Goal: Task Accomplishment & Management: Use online tool/utility

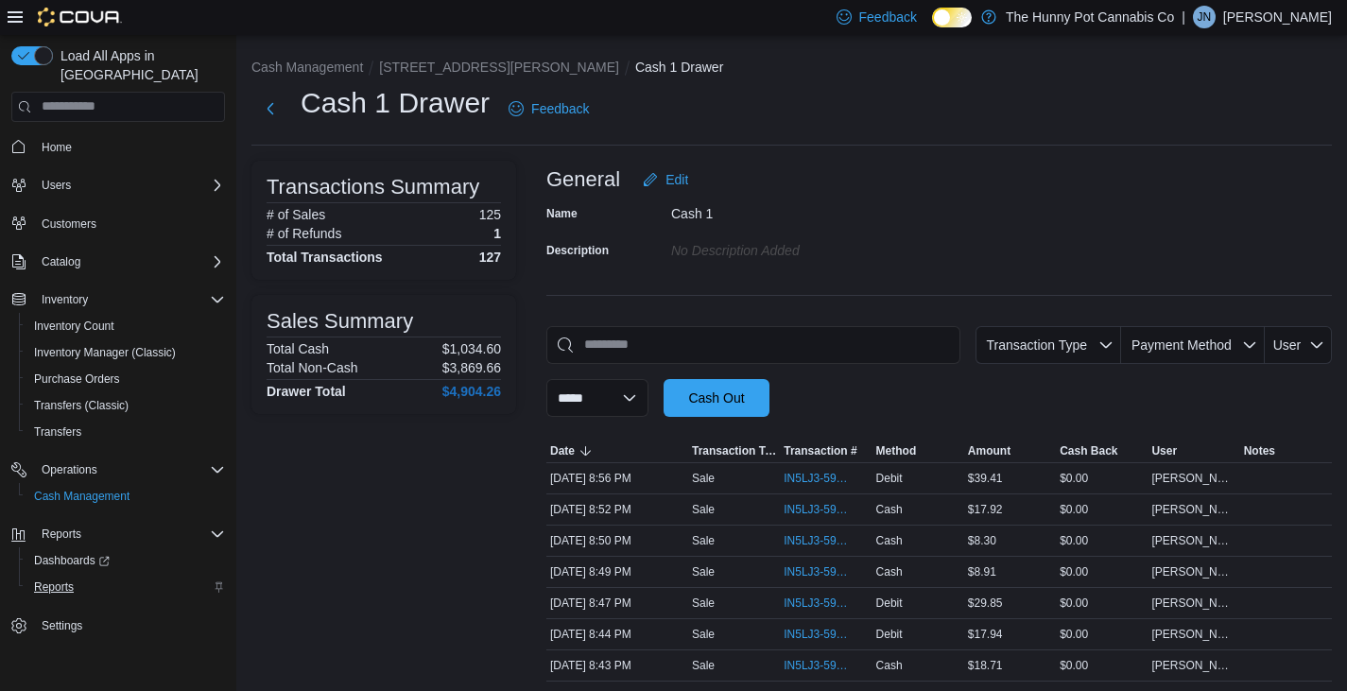
scroll to position [1594, 0]
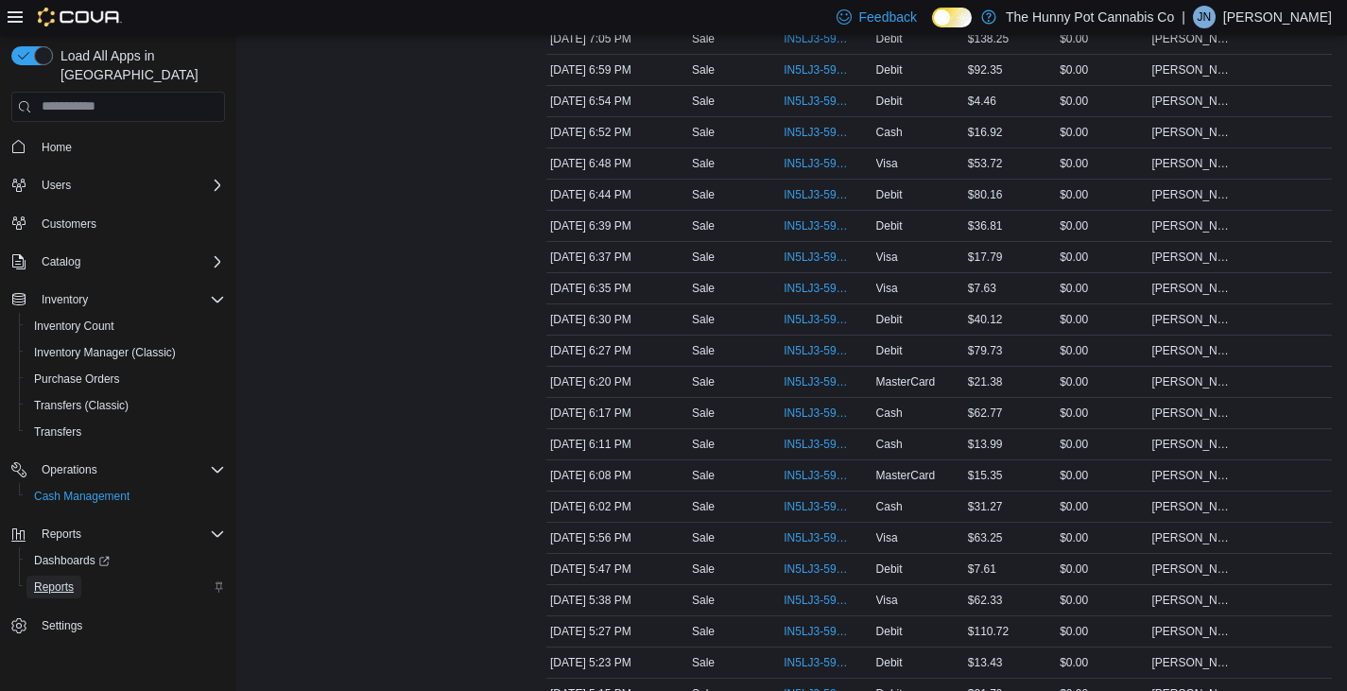
click at [65, 580] on span "Reports" at bounding box center [54, 587] width 40 height 15
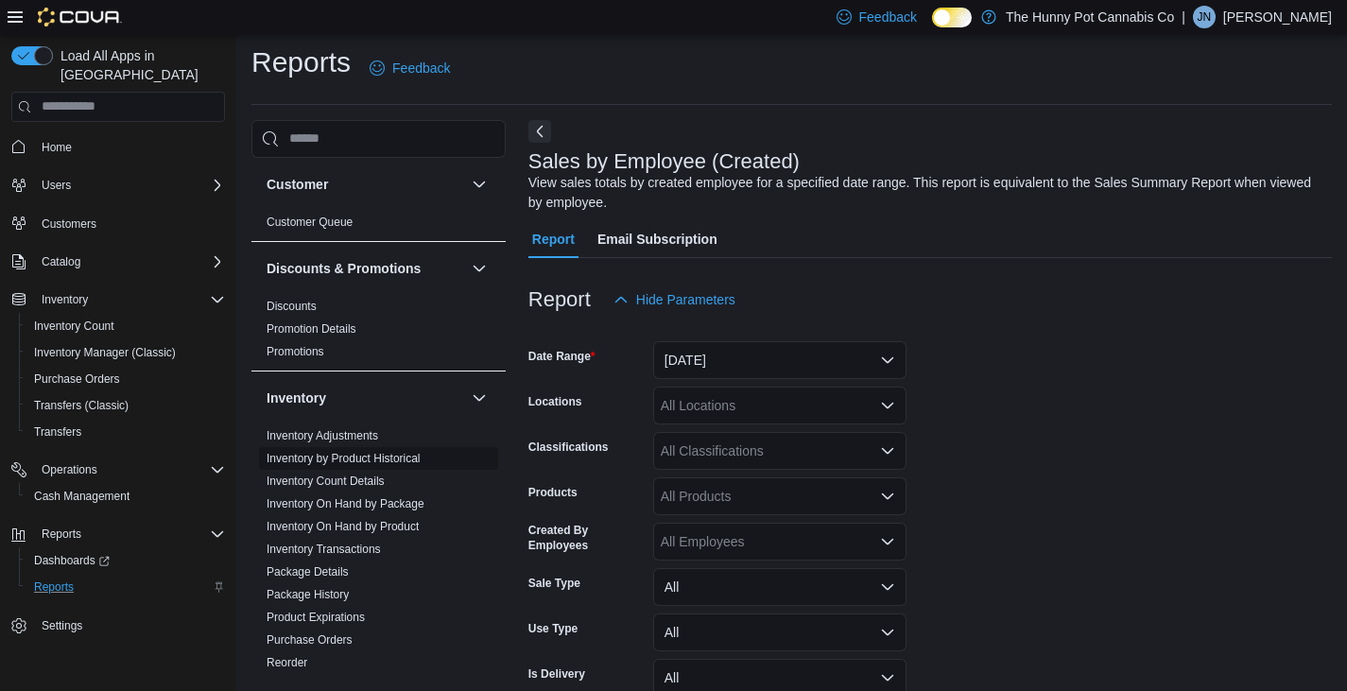
scroll to position [63, 0]
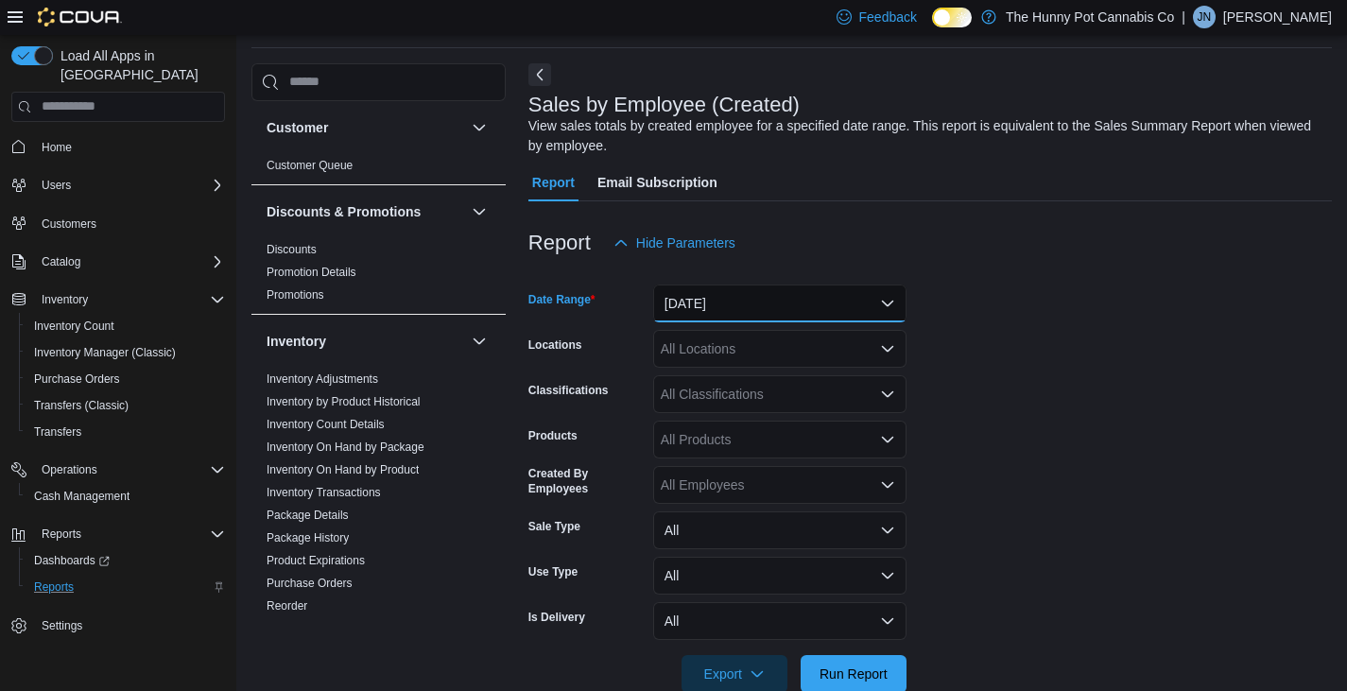
click at [858, 301] on button "[DATE]" at bounding box center [779, 304] width 253 height 38
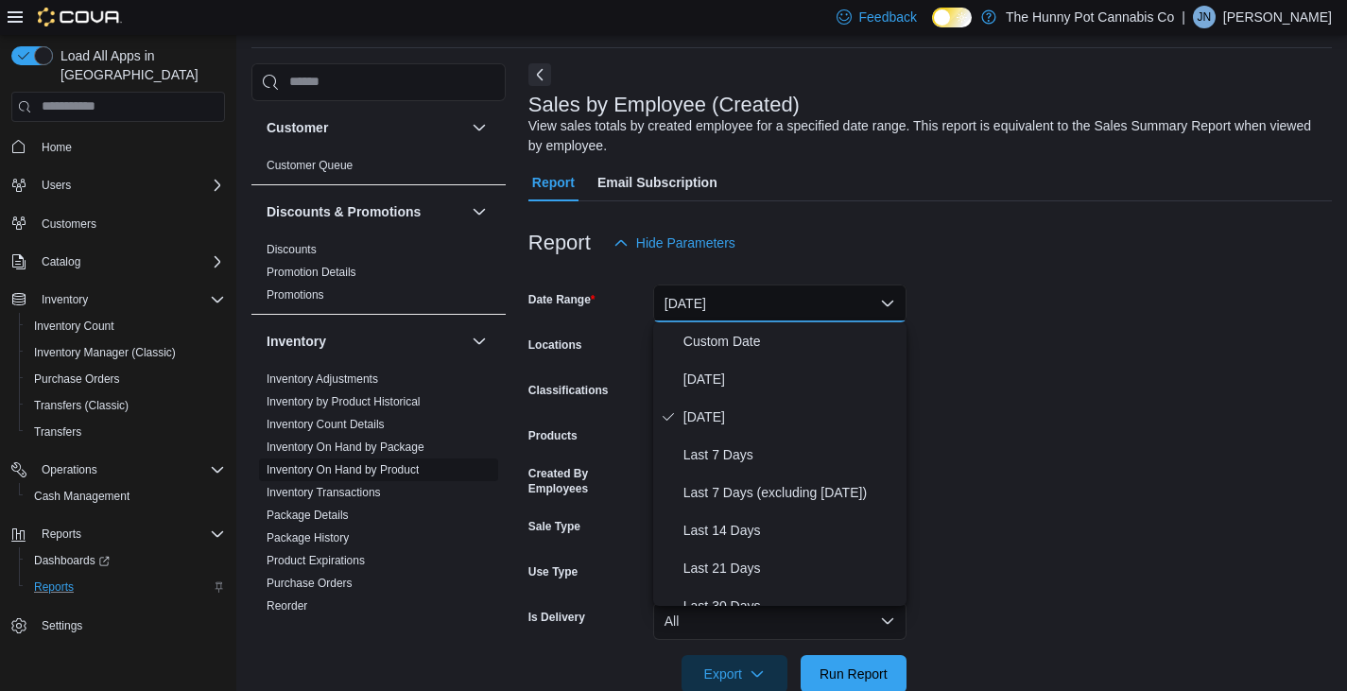
click at [341, 472] on link "Inventory On Hand by Product" at bounding box center [343, 469] width 152 height 13
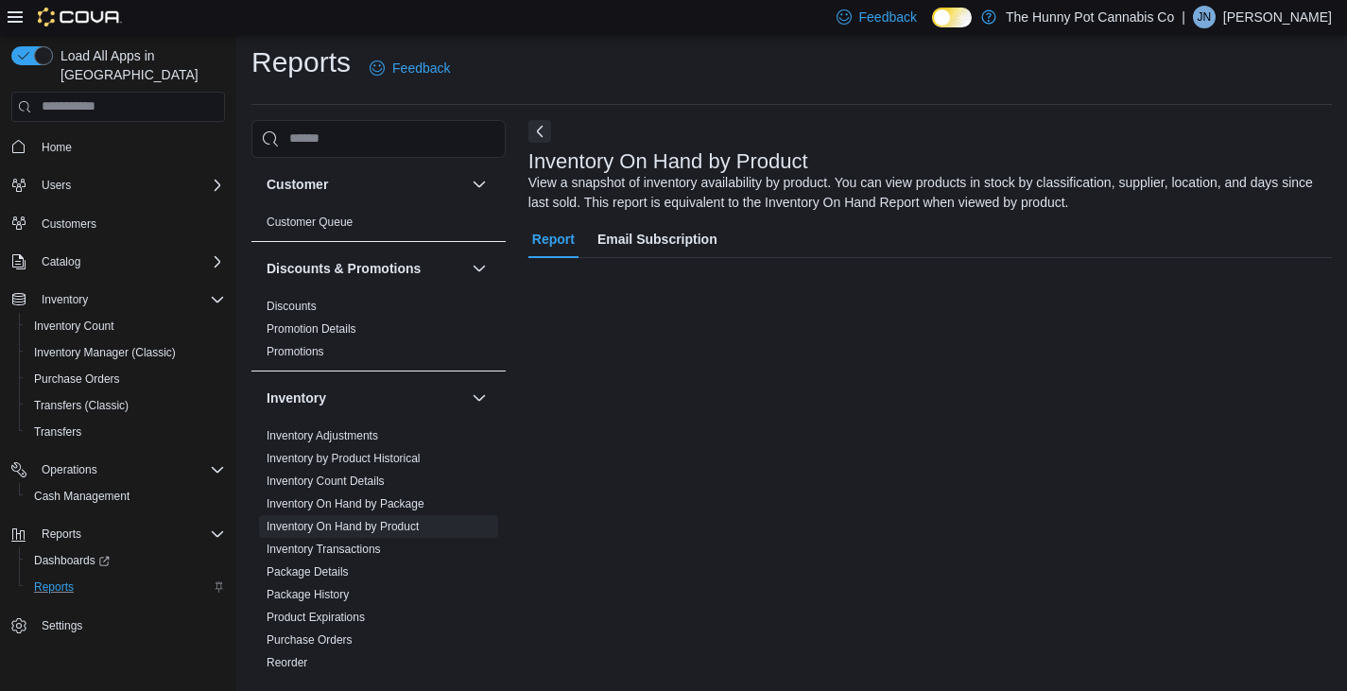
scroll to position [63, 0]
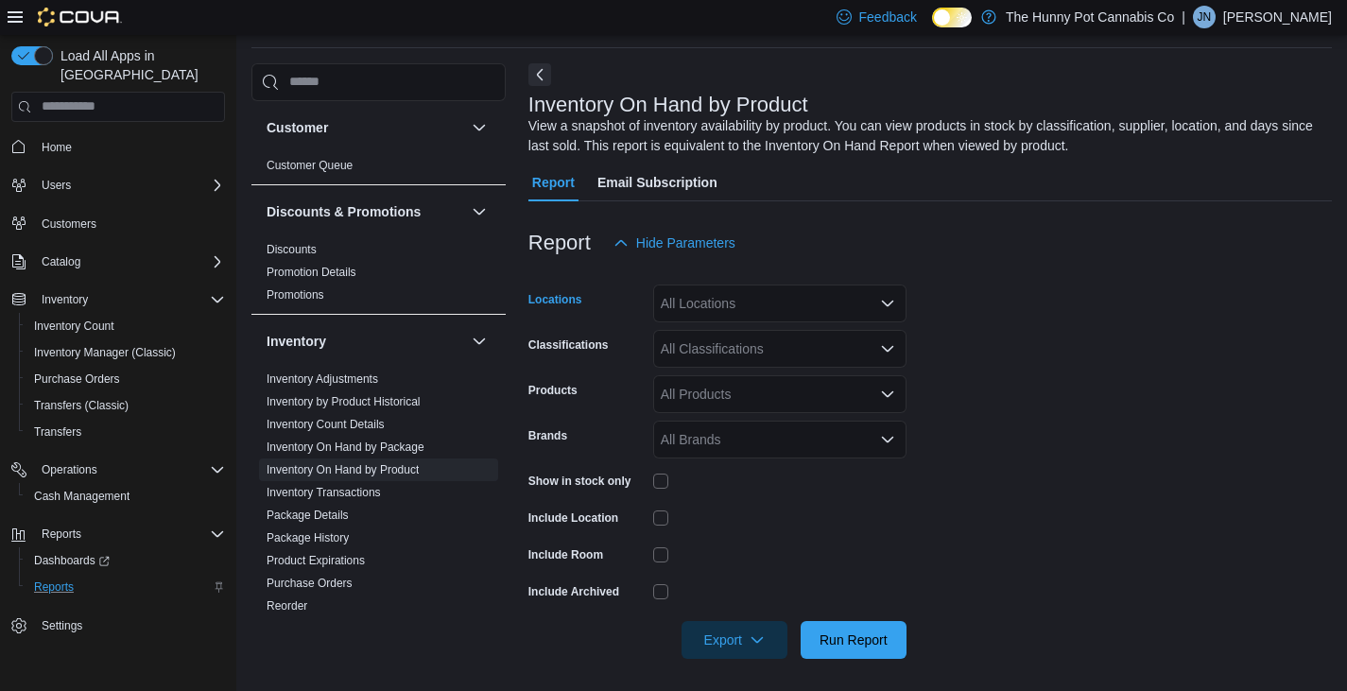
click at [756, 314] on div "All Locations" at bounding box center [779, 304] width 253 height 38
type input "***"
click at [760, 339] on span "[STREET_ADDRESS][PERSON_NAME]" at bounding box center [833, 335] width 240 height 19
click at [991, 356] on form "Locations [STREET_ADDRESS][PERSON_NAME] Classifications All Classifications Pro…" at bounding box center [931, 460] width 804 height 397
click at [852, 646] on span "Run Report" at bounding box center [854, 639] width 68 height 19
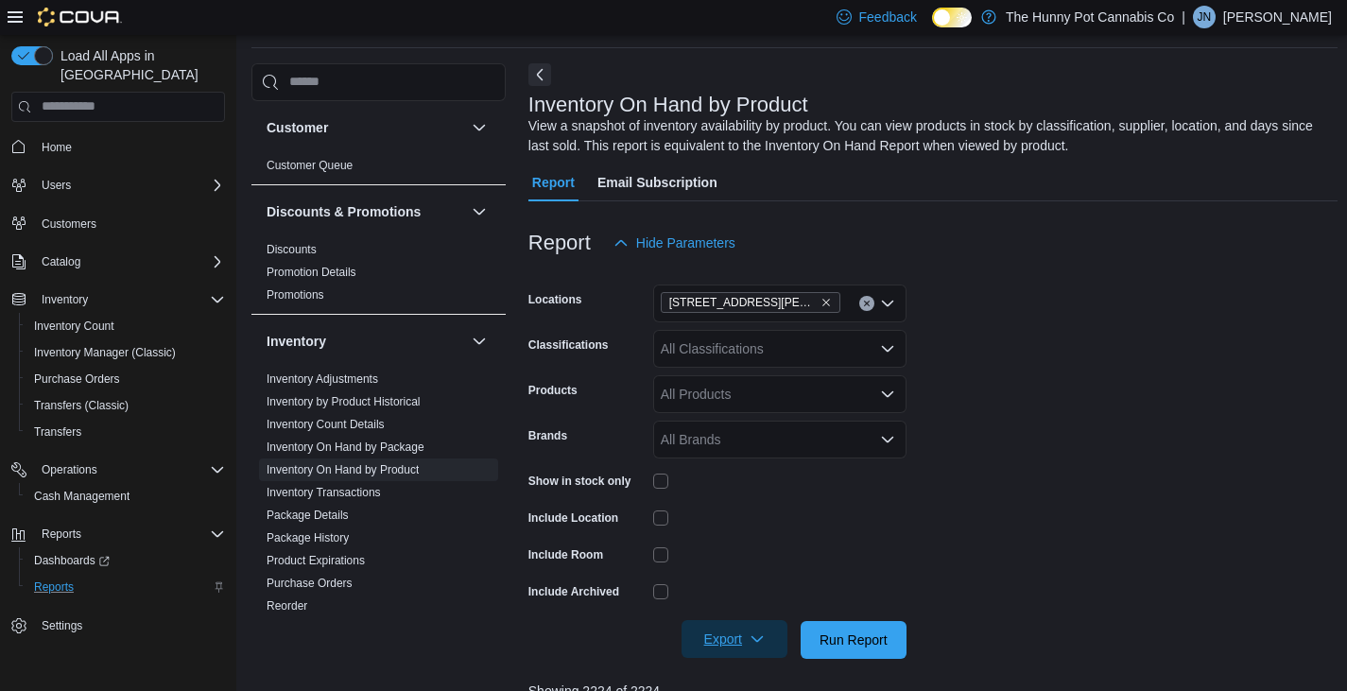
click at [748, 629] on span "Export" at bounding box center [734, 639] width 83 height 38
click at [745, 538] on button "Export to Excel" at bounding box center [738, 527] width 108 height 38
